Goal: Find specific page/section: Find specific page/section

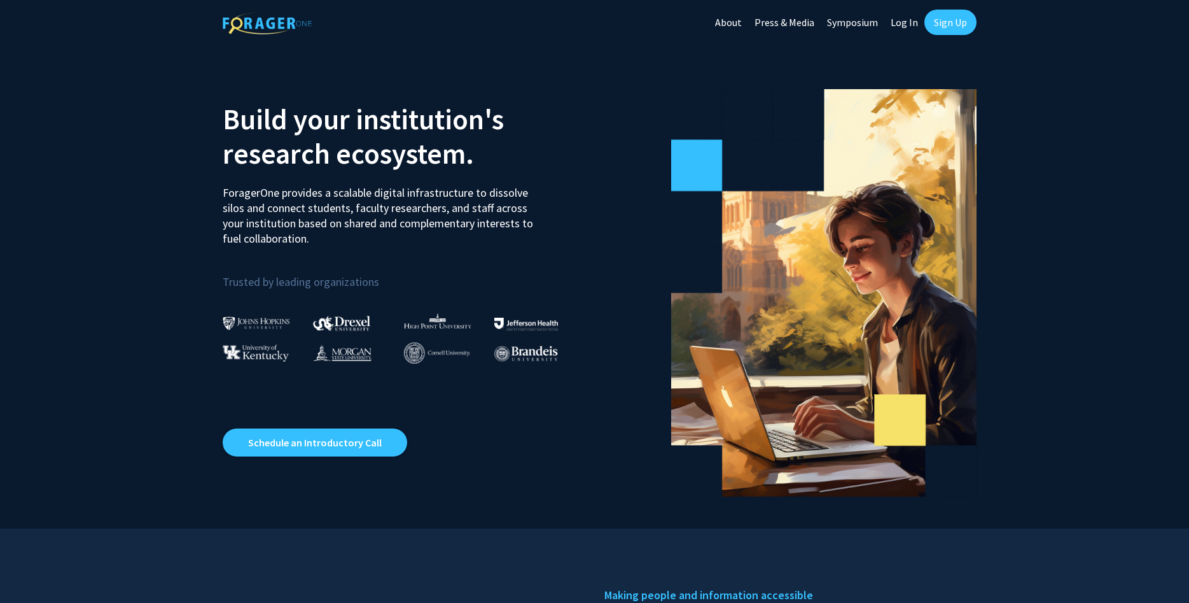
click at [898, 20] on link "Log In" at bounding box center [904, 22] width 40 height 45
select select
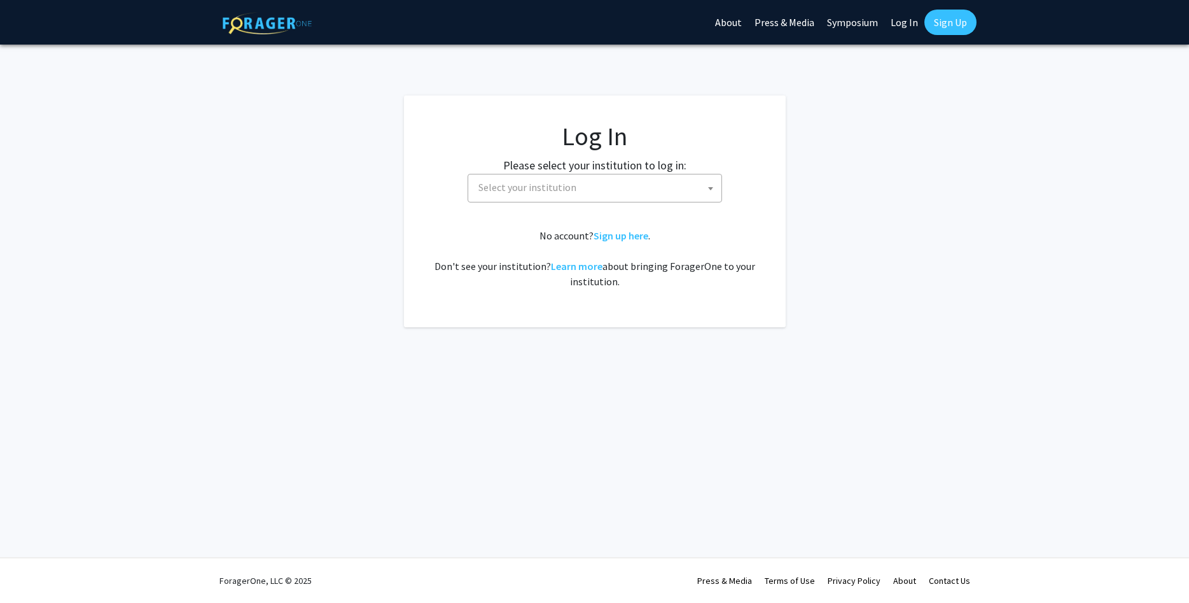
click at [543, 186] on span "Select your institution" at bounding box center [527, 187] width 98 height 13
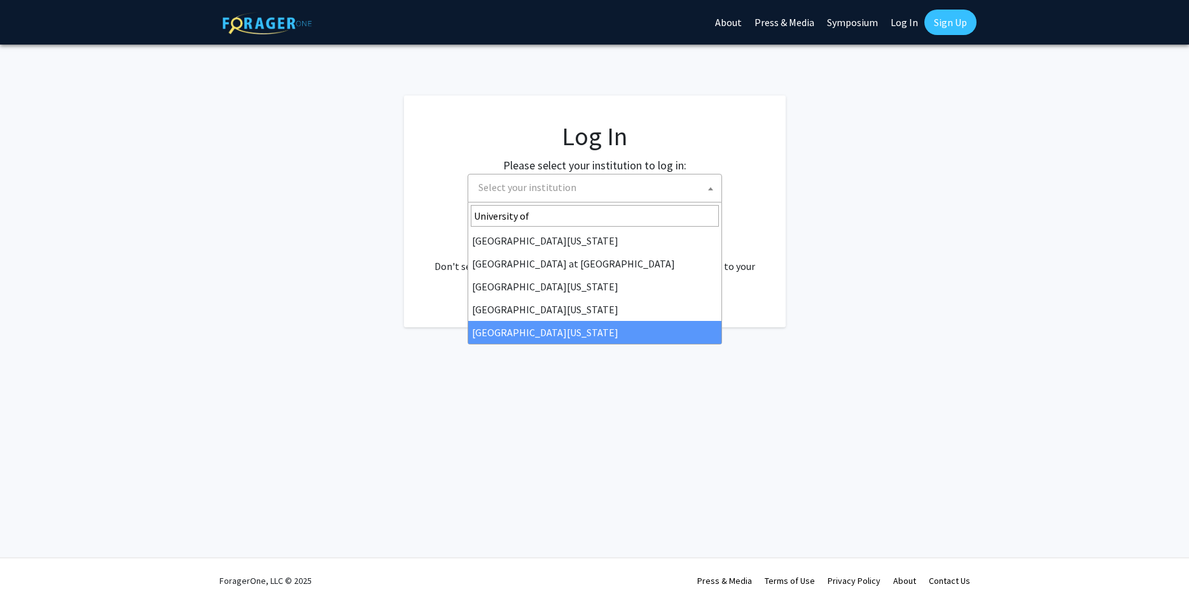
type input "University of"
select select "33"
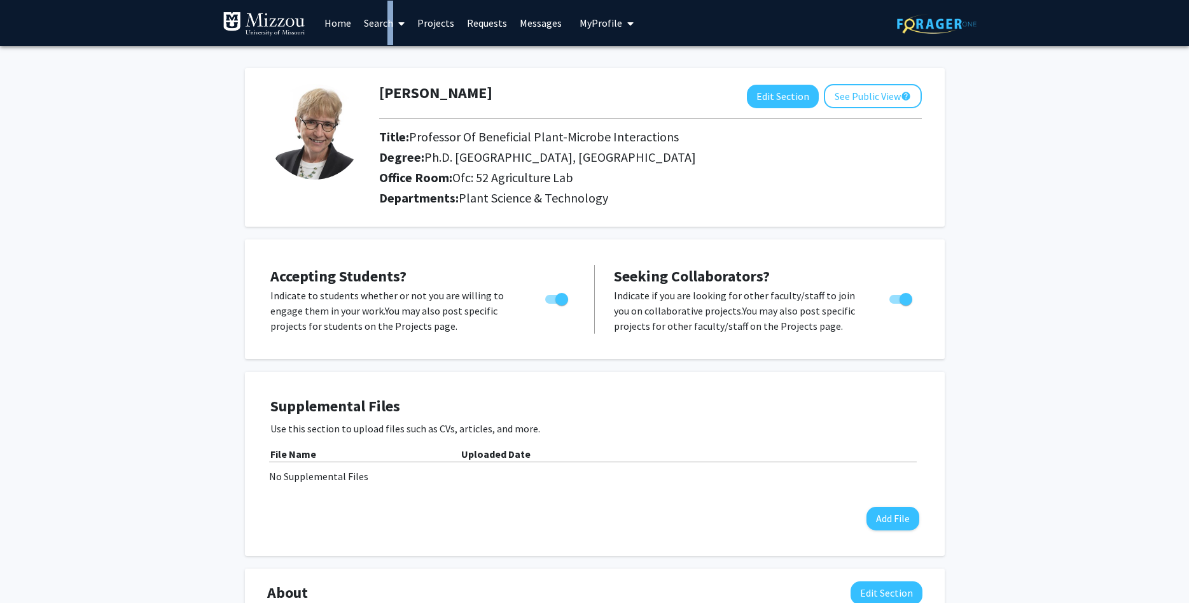
click at [385, 25] on link "Search" at bounding box center [384, 23] width 53 height 45
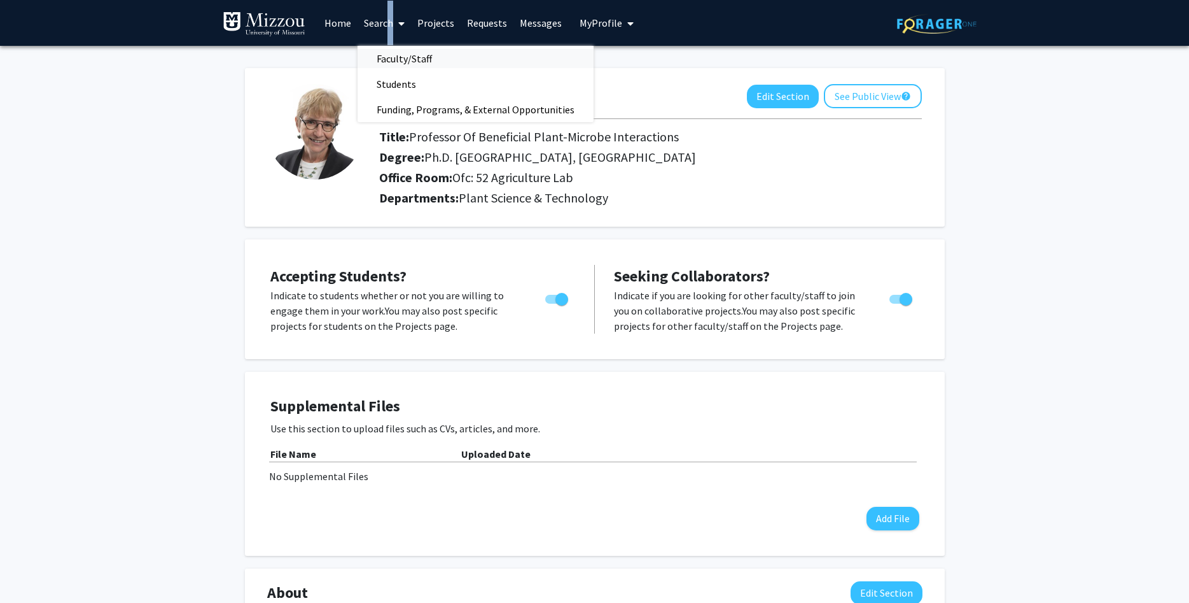
click at [401, 60] on span "Faculty/Staff" at bounding box center [405, 58] width 94 height 25
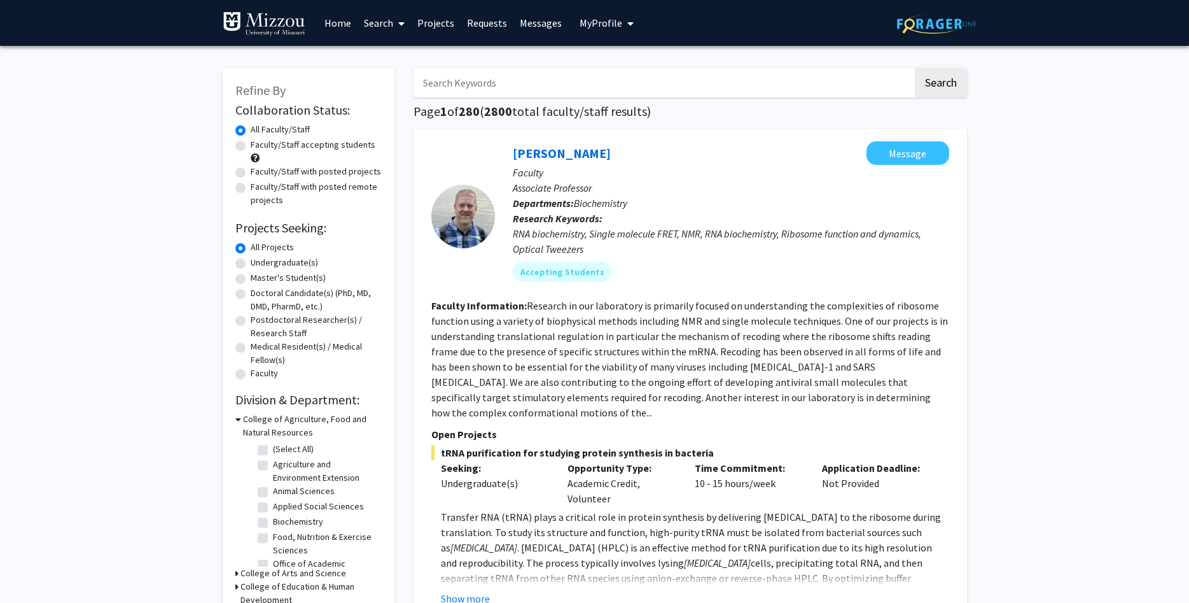
click at [476, 83] on input "Search Keywords" at bounding box center [663, 82] width 499 height 29
type input "Finke"
click at [926, 84] on button "Search" at bounding box center [941, 82] width 52 height 29
